Goal: Information Seeking & Learning: Learn about a topic

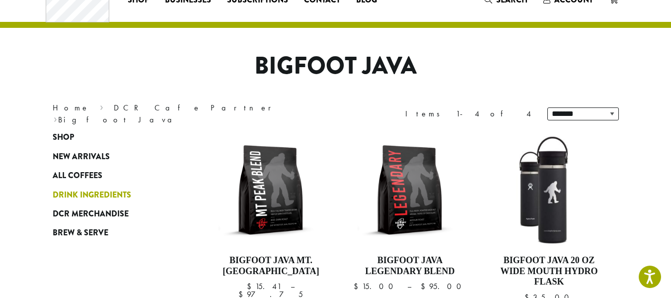
scroll to position [50, 0]
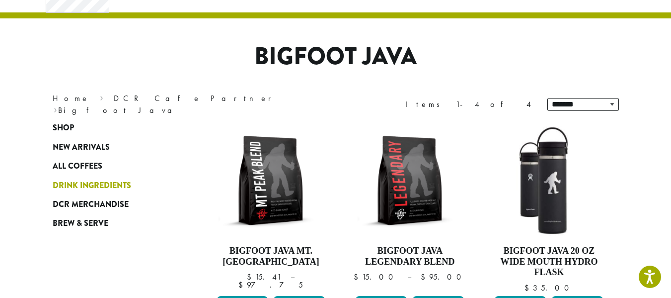
click at [77, 191] on span "Drink Ingredients" at bounding box center [92, 185] width 79 height 12
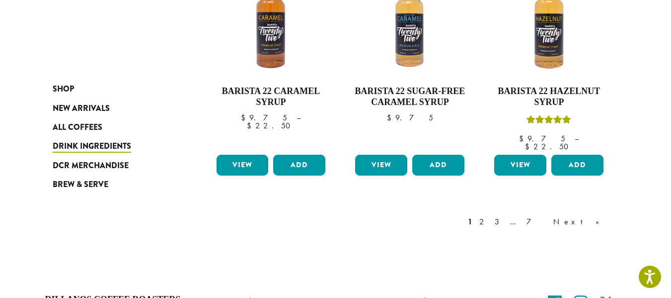
scroll to position [987, 0]
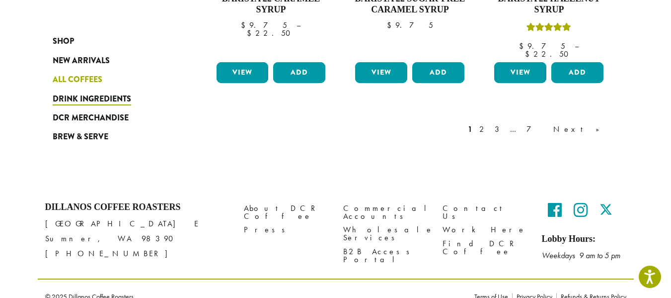
click at [86, 83] on span "All Coffees" at bounding box center [78, 80] width 50 height 12
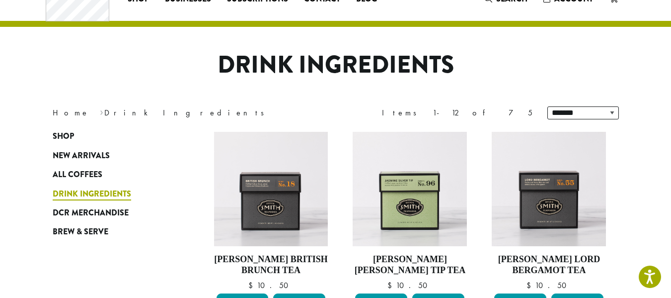
scroll to position [99, 0]
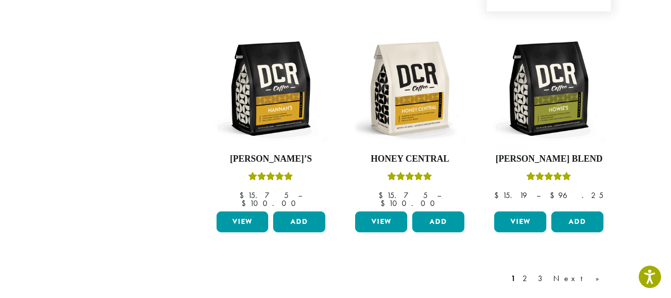
scroll to position [944, 0]
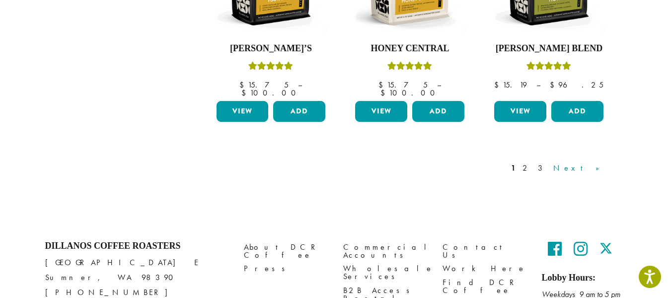
click at [601, 162] on link "Next »" at bounding box center [580, 168] width 57 height 12
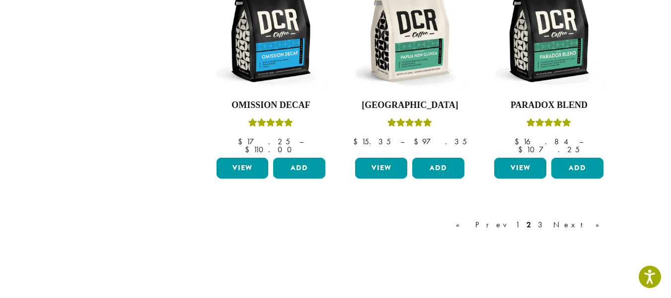
scroll to position [906, 0]
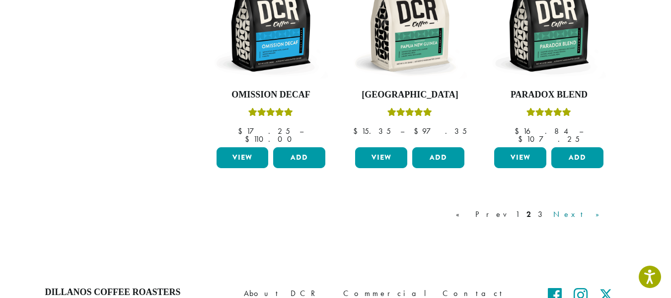
click at [599, 208] on link "Next »" at bounding box center [580, 214] width 57 height 12
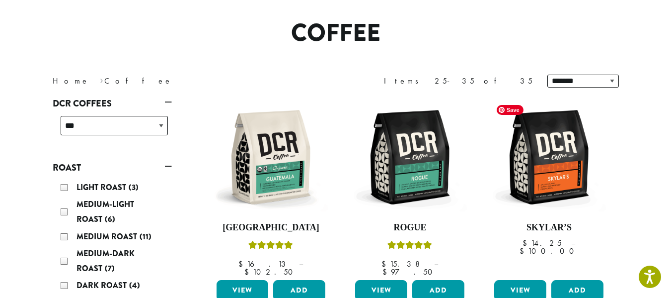
scroll to position [149, 0]
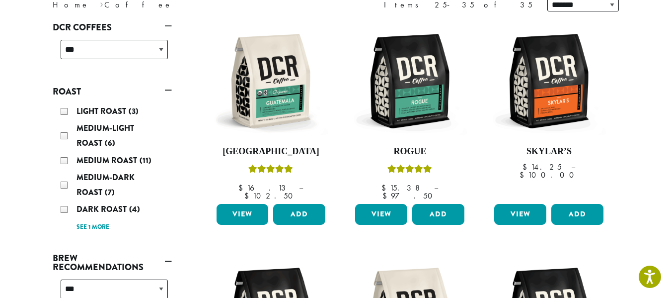
click at [79, 104] on div "Light Roast (3)" at bounding box center [114, 111] width 107 height 15
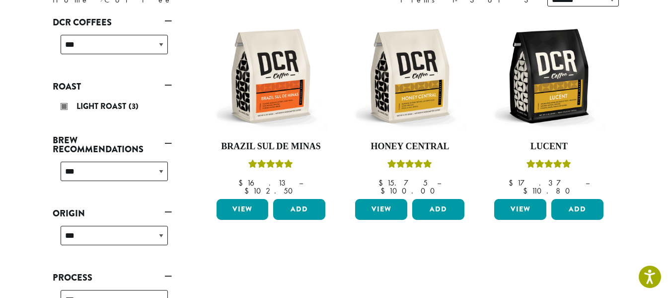
scroll to position [61, 0]
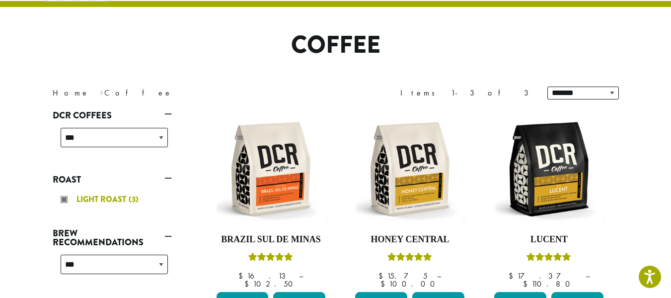
click at [62, 200] on div "Light Roast (3)" at bounding box center [114, 199] width 107 height 15
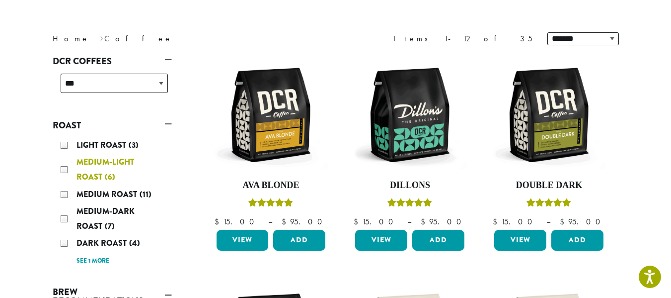
scroll to position [161, 0]
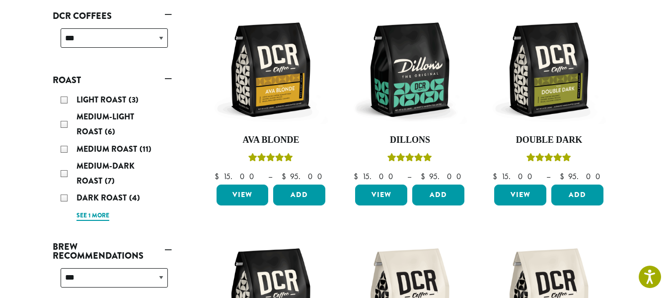
click at [105, 217] on link "See 1 more" at bounding box center [93, 216] width 33 height 10
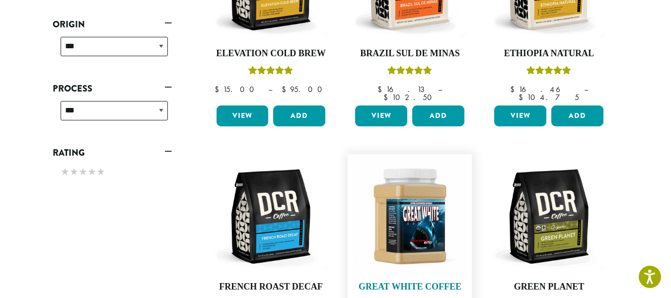
scroll to position [558, 0]
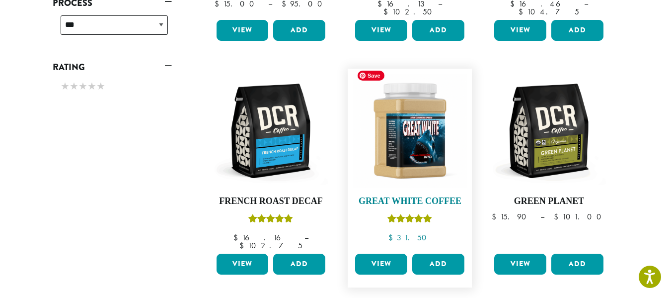
click at [404, 178] on img at bounding box center [410, 131] width 114 height 114
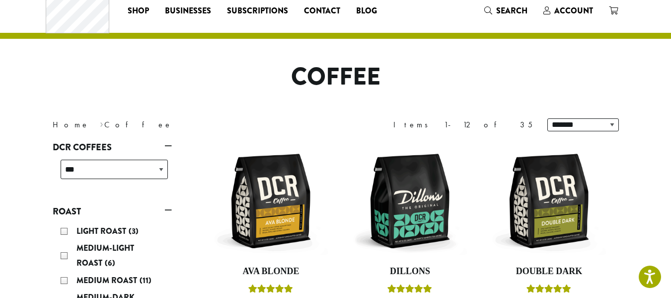
scroll to position [0, 0]
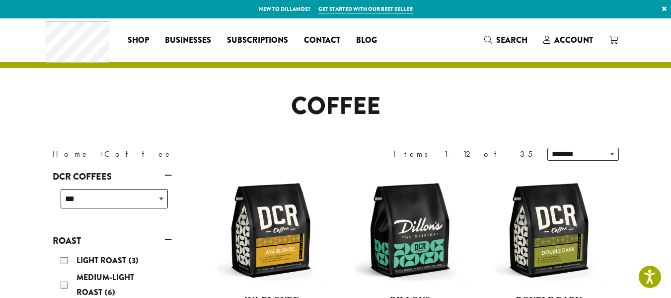
scroll to position [61, 0]
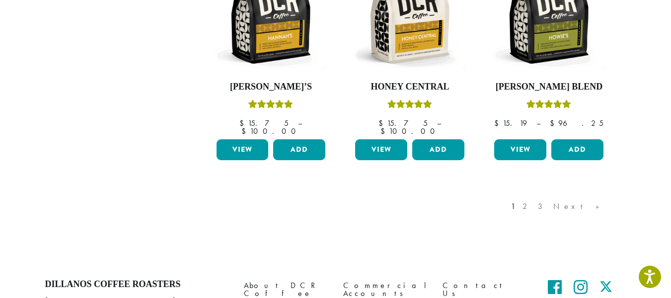
scroll to position [944, 0]
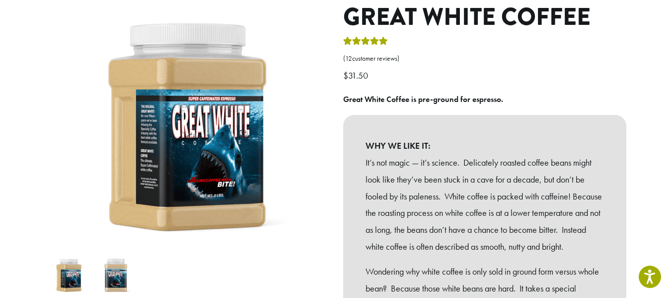
scroll to position [99, 0]
